Goal: Check status: Check status

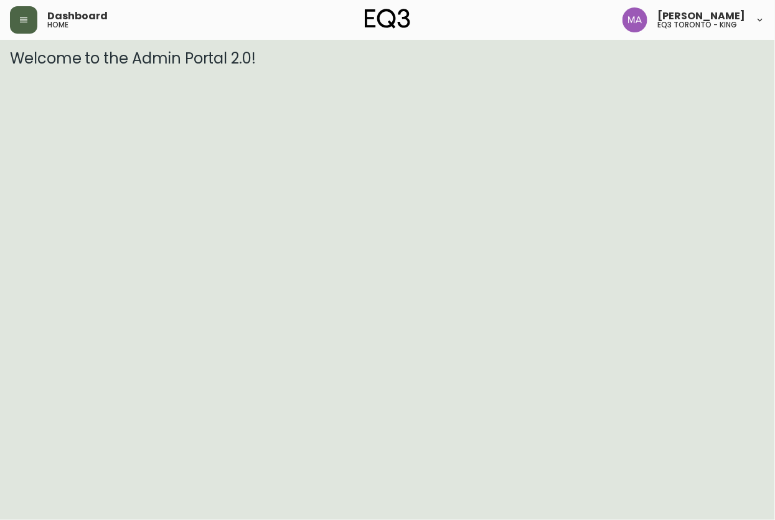
click at [26, 21] on icon "button" at bounding box center [24, 20] width 10 height 10
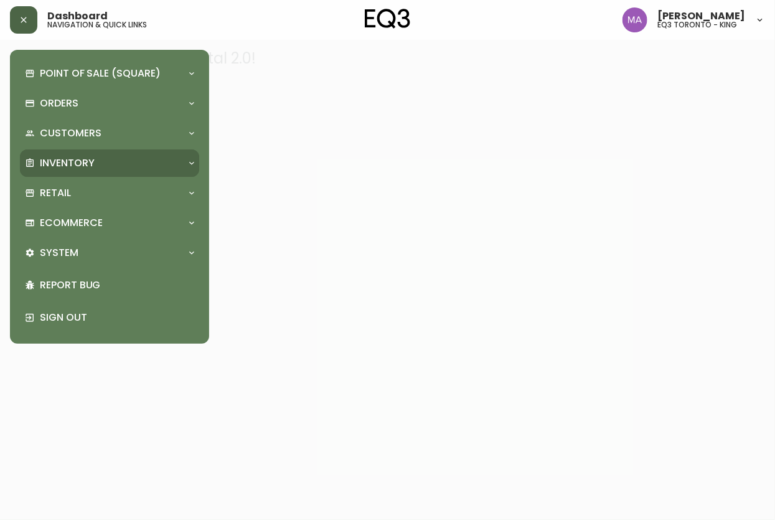
click at [58, 165] on p "Inventory" at bounding box center [67, 163] width 55 height 14
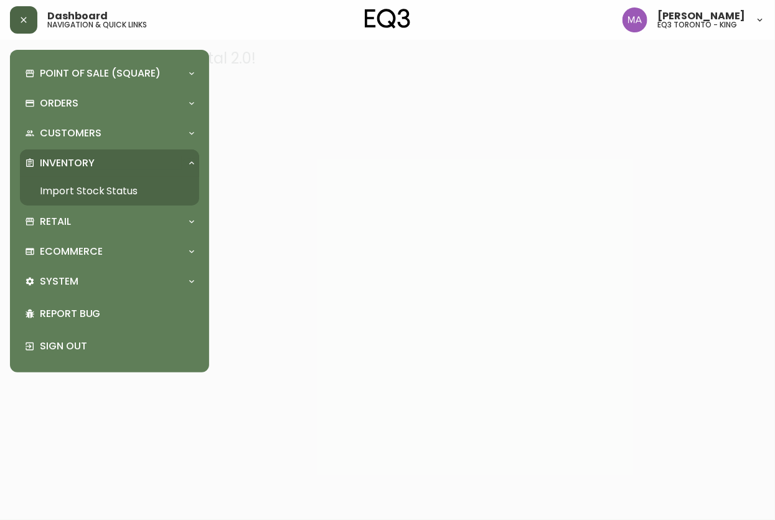
click at [69, 191] on link "Import Stock Status" at bounding box center [109, 191] width 179 height 29
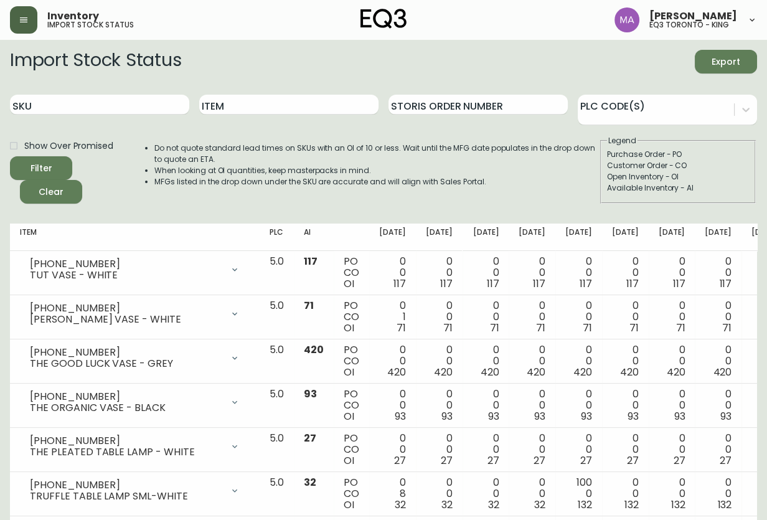
click at [119, 99] on input "SKU" at bounding box center [99, 105] width 179 height 20
paste input "[PHONE_NUMBER]"
type input "[PHONE_NUMBER]"
click at [10, 156] on button "Filter" at bounding box center [41, 168] width 62 height 24
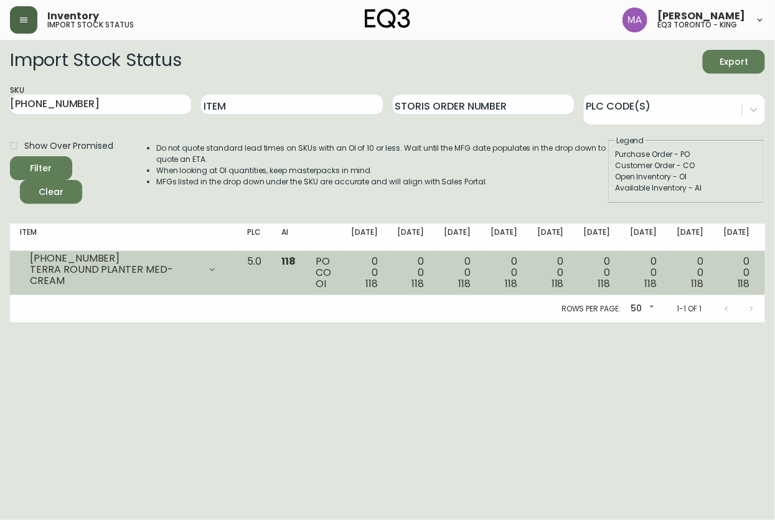
drag, startPoint x: 64, startPoint y: 440, endPoint x: 121, endPoint y: 271, distance: 178.7
click at [70, 323] on html "Inventory import stock status [PERSON_NAME] eq3 [GEOGRAPHIC_DATA] - king Import…" at bounding box center [387, 161] width 775 height 323
